Goal: Task Accomplishment & Management: Complete application form

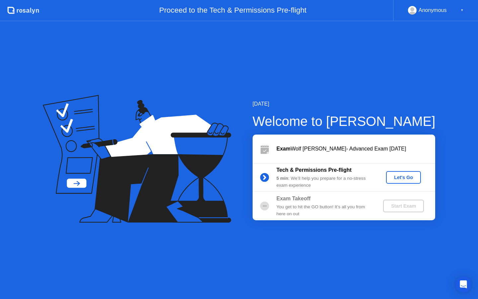
click at [408, 178] on div "Let's Go" at bounding box center [404, 177] width 30 height 5
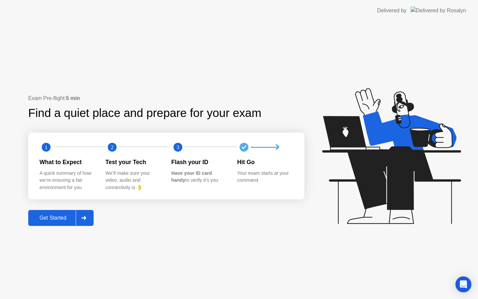
click at [57, 217] on div "Get Started" at bounding box center [52, 218] width 45 height 6
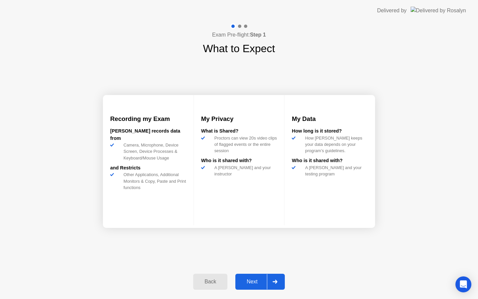
click at [248, 280] on div "Next" at bounding box center [252, 282] width 30 height 6
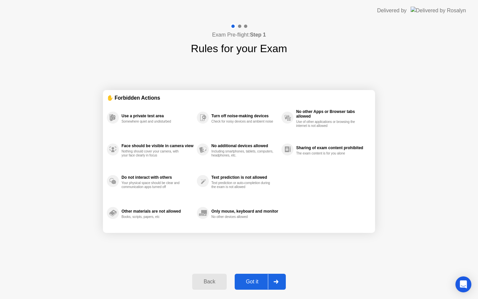
click at [251, 281] on div "Got it" at bounding box center [252, 282] width 31 height 6
select select "**********"
select select "*******"
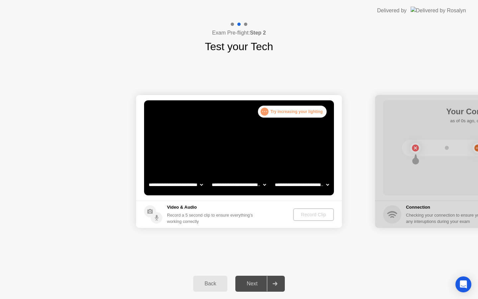
select select "**********"
click at [325, 214] on div "Record Clip" at bounding box center [314, 214] width 36 height 5
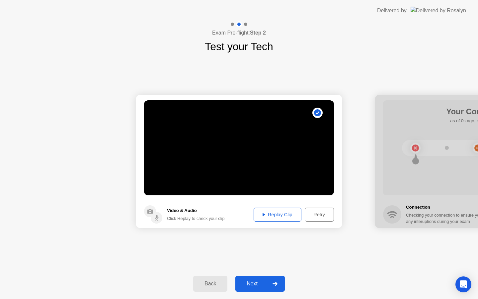
click at [287, 215] on div "Replay Clip" at bounding box center [277, 214] width 43 height 5
click at [320, 214] on div "Retry" at bounding box center [319, 214] width 25 height 5
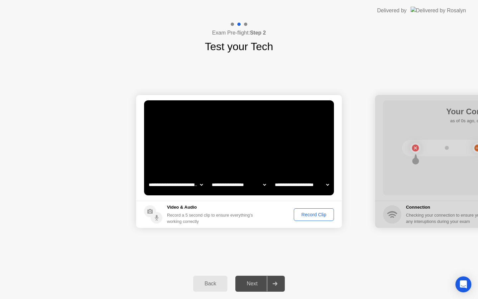
click at [320, 214] on div "Record Clip" at bounding box center [314, 214] width 36 height 5
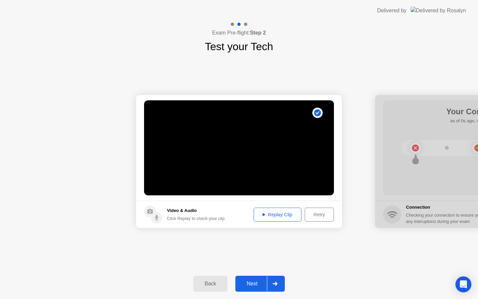
click at [279, 215] on div "Replay Clip" at bounding box center [277, 214] width 43 height 5
click at [254, 286] on div "Next" at bounding box center [252, 284] width 30 height 6
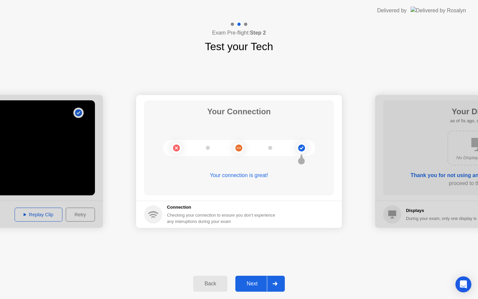
click at [254, 286] on div "Next" at bounding box center [252, 284] width 30 height 6
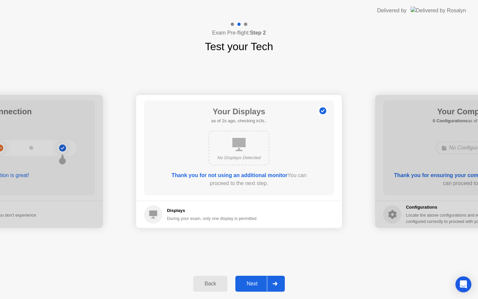
click at [254, 286] on div "Next" at bounding box center [252, 284] width 30 height 6
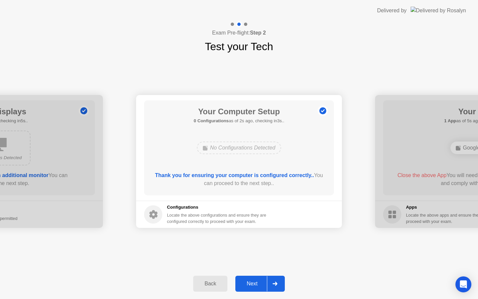
click at [254, 286] on div "Next" at bounding box center [252, 284] width 30 height 6
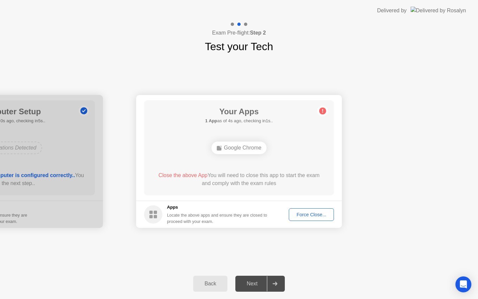
click at [312, 216] on div "Force Close..." at bounding box center [311, 214] width 41 height 5
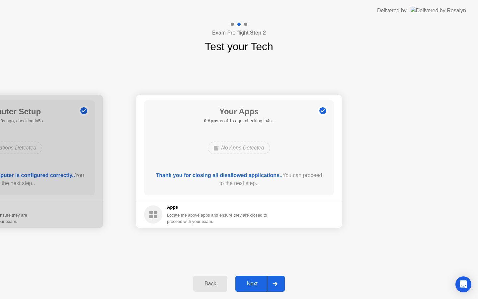
click at [252, 282] on div "Next" at bounding box center [252, 284] width 30 height 6
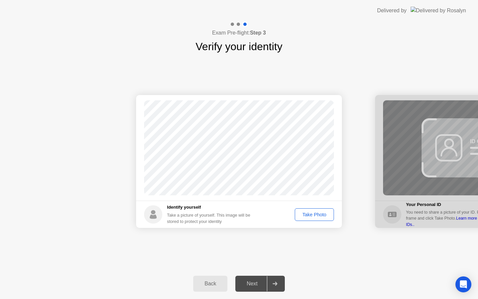
click at [319, 214] on div "Take Photo" at bounding box center [314, 214] width 35 height 5
click at [253, 286] on div "Next" at bounding box center [252, 284] width 30 height 6
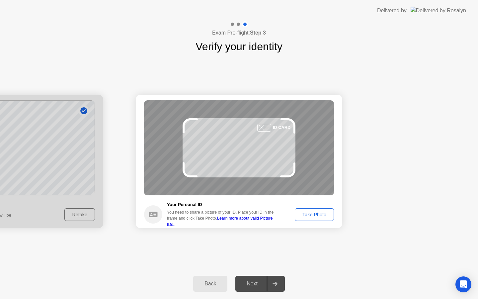
click at [313, 213] on div "Take Photo" at bounding box center [314, 214] width 35 height 5
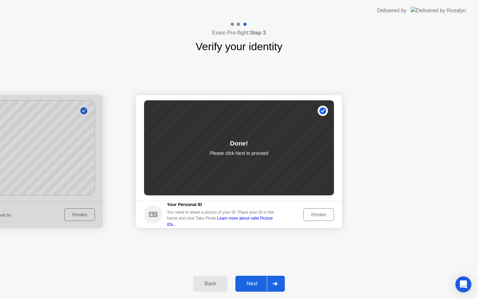
click at [253, 285] on div "Next" at bounding box center [252, 284] width 30 height 6
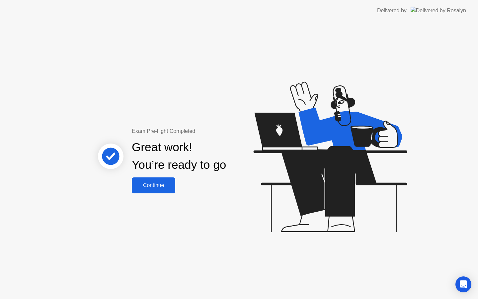
click at [154, 189] on button "Continue" at bounding box center [153, 185] width 43 height 16
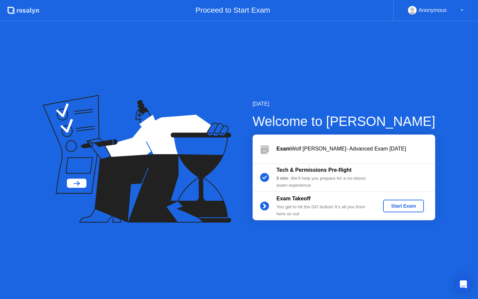
click at [398, 206] on div "Start Exam" at bounding box center [404, 205] width 36 height 5
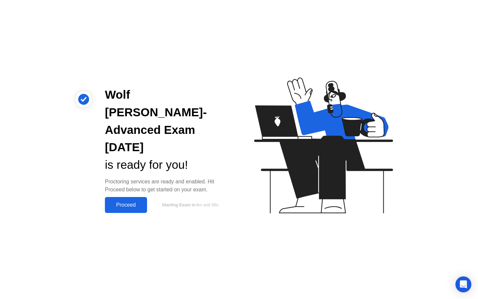
click at [132, 202] on div "Proceed" at bounding box center [126, 205] width 38 height 6
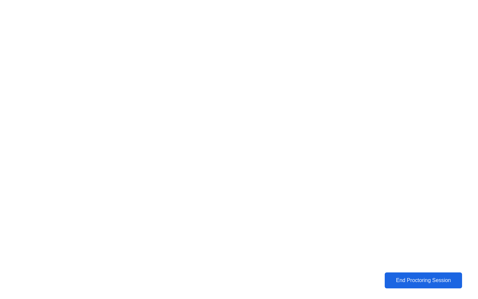
click at [419, 287] on button "End Proctoring Session" at bounding box center [423, 280] width 77 height 16
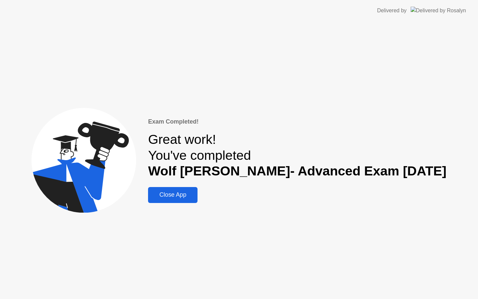
click at [177, 198] on div "Close App" at bounding box center [172, 194] width 45 height 7
